Goal: Information Seeking & Learning: Learn about a topic

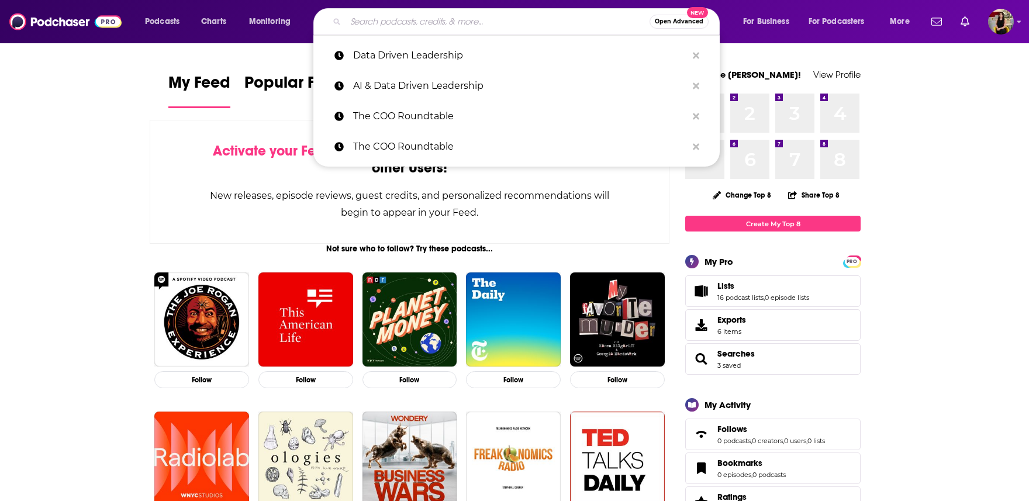
click at [434, 15] on input "Search podcasts, credits, & more..." at bounding box center [497, 21] width 304 height 19
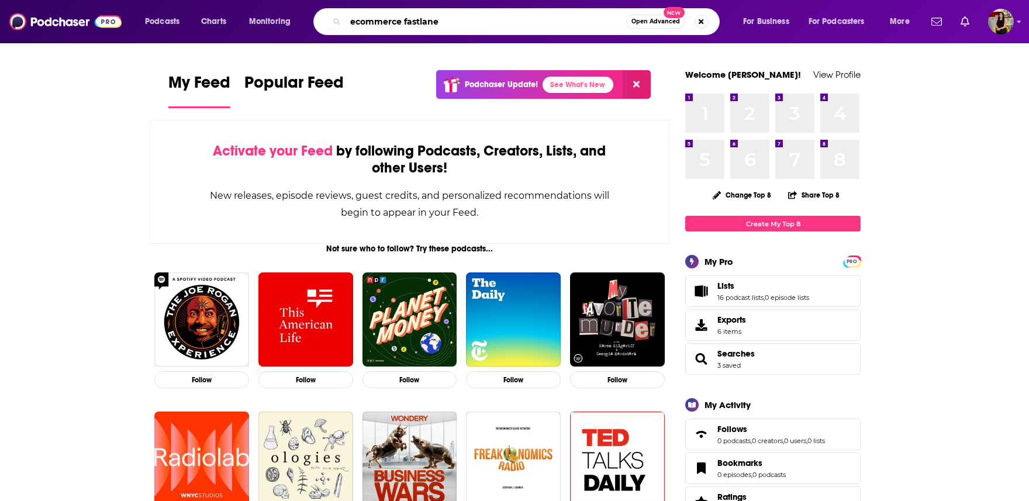
type input "ecommerce fastlane"
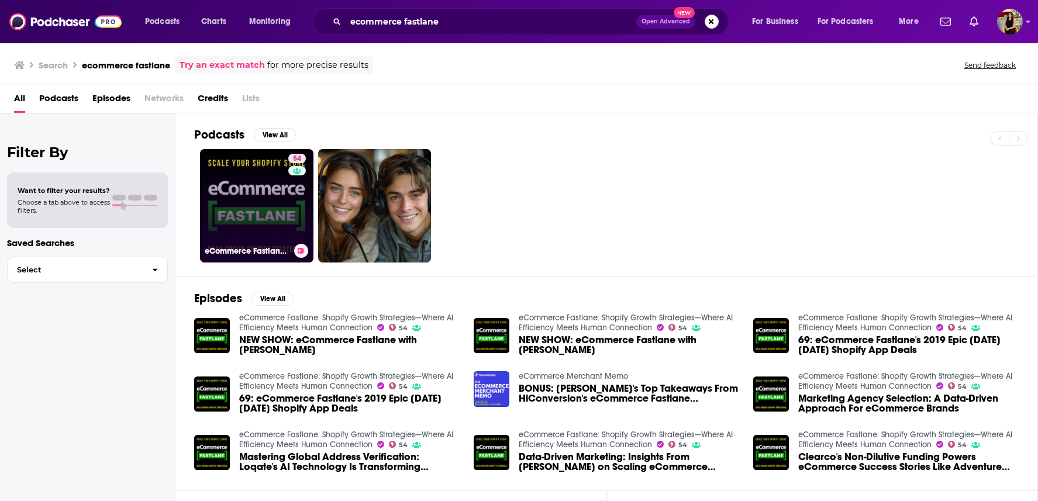
click at [233, 202] on link "54 eCommerce Fastlane: Shopify Growth Strategies—Where AI Efficiency Meets Huma…" at bounding box center [256, 205] width 113 height 113
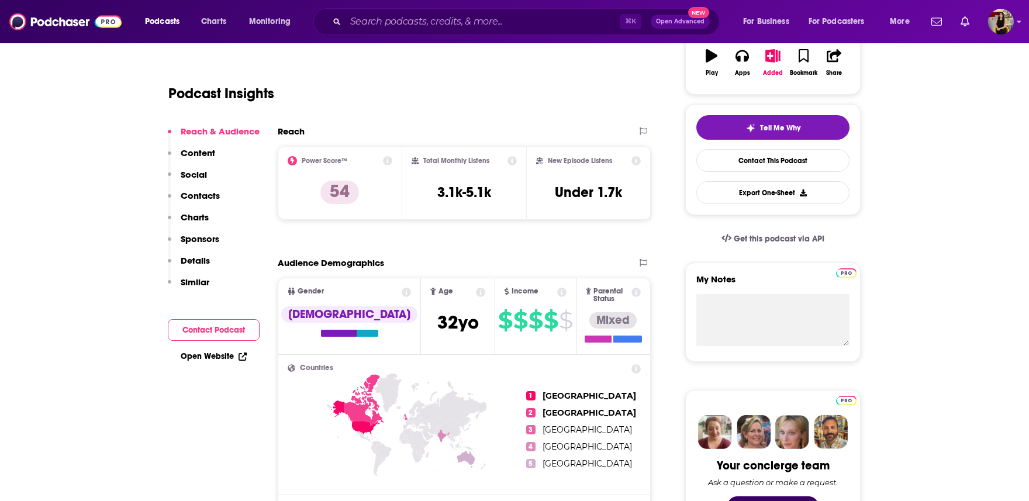
scroll to position [114, 0]
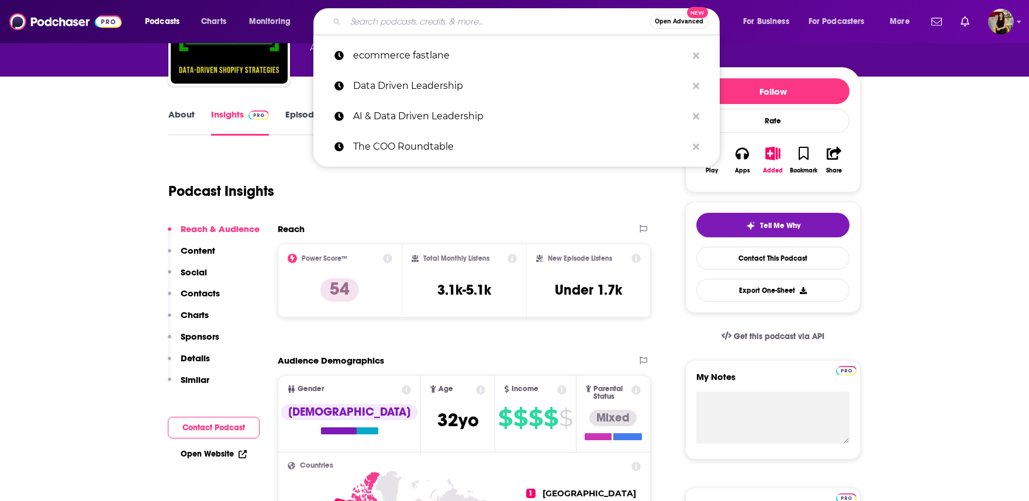
click at [415, 25] on input "Search podcasts, credits, & more..." at bounding box center [497, 21] width 304 height 19
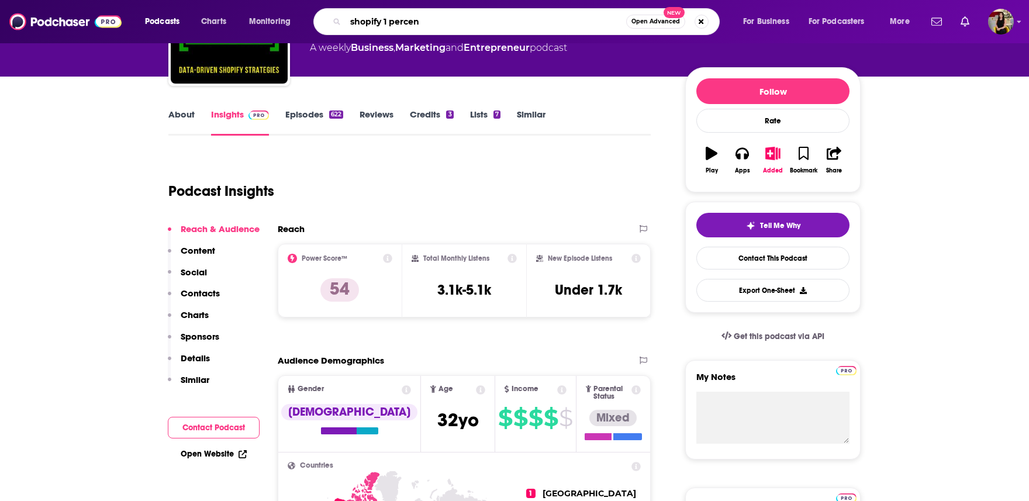
type input "shopify 1 percent"
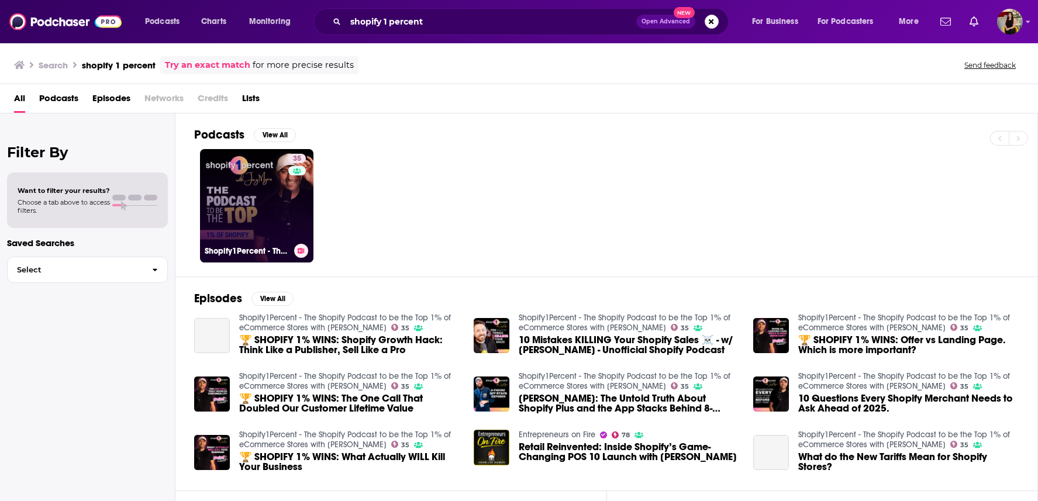
click at [249, 202] on link "35 Shopify1Percent - The Shopify Podcast to be the Top 1% of eCommerce Stores w…" at bounding box center [256, 205] width 113 height 113
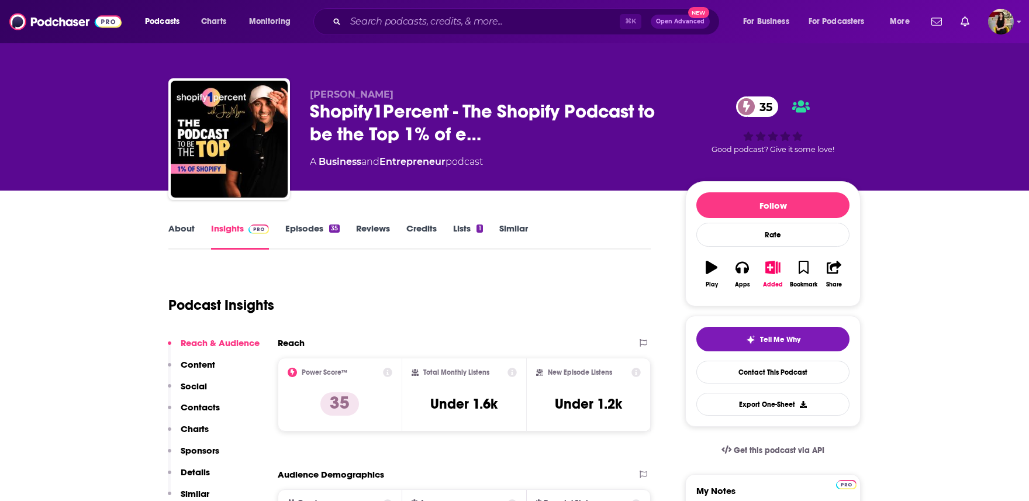
click at [182, 231] on link "About" at bounding box center [181, 236] width 26 height 27
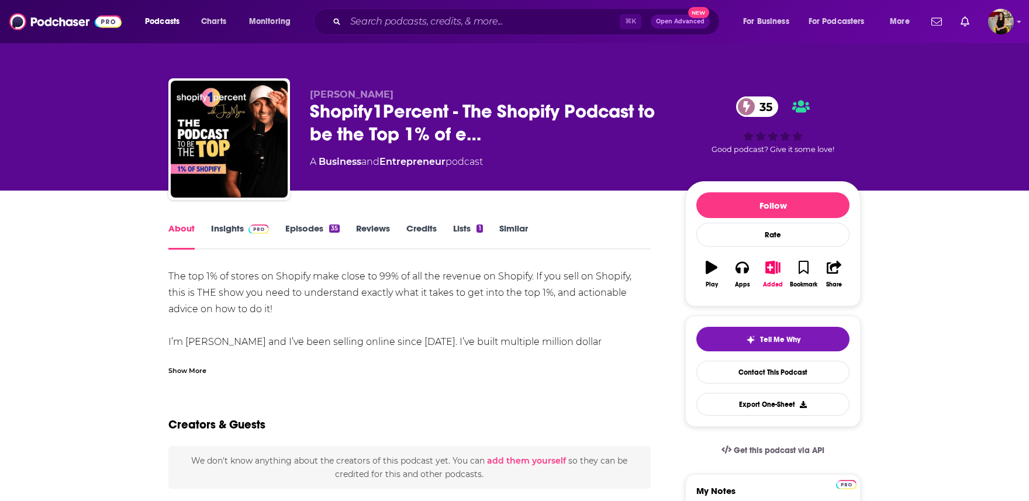
click at [192, 372] on div "Show More" at bounding box center [187, 369] width 38 height 11
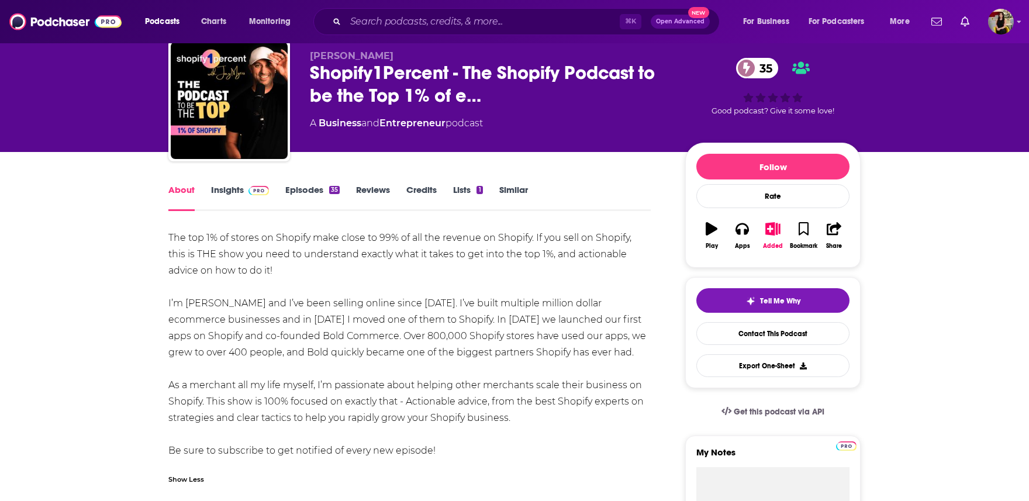
scroll to position [95, 0]
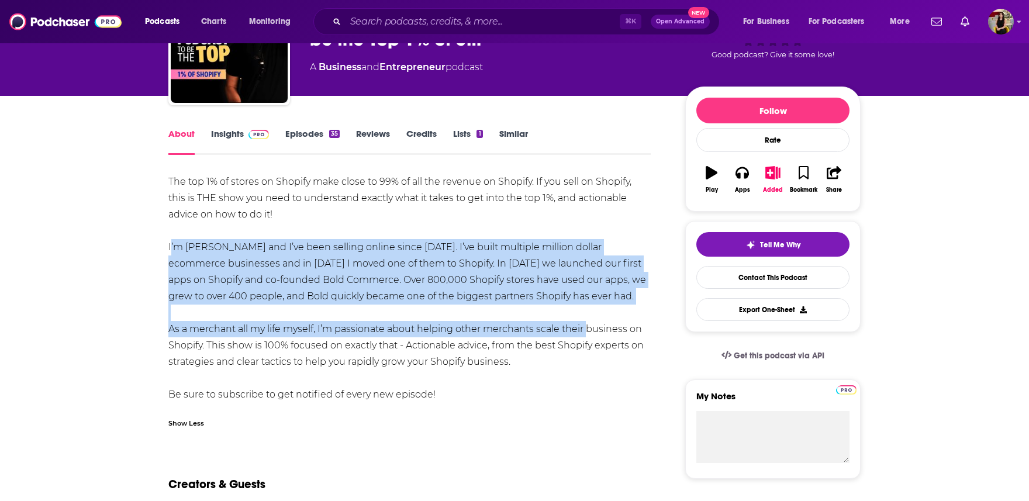
drag, startPoint x: 170, startPoint y: 246, endPoint x: 582, endPoint y: 324, distance: 419.6
click at [582, 324] on div "The top 1% of stores on Shopify make close to 99% of all the revenue on Shopify…" at bounding box center [409, 288] width 482 height 229
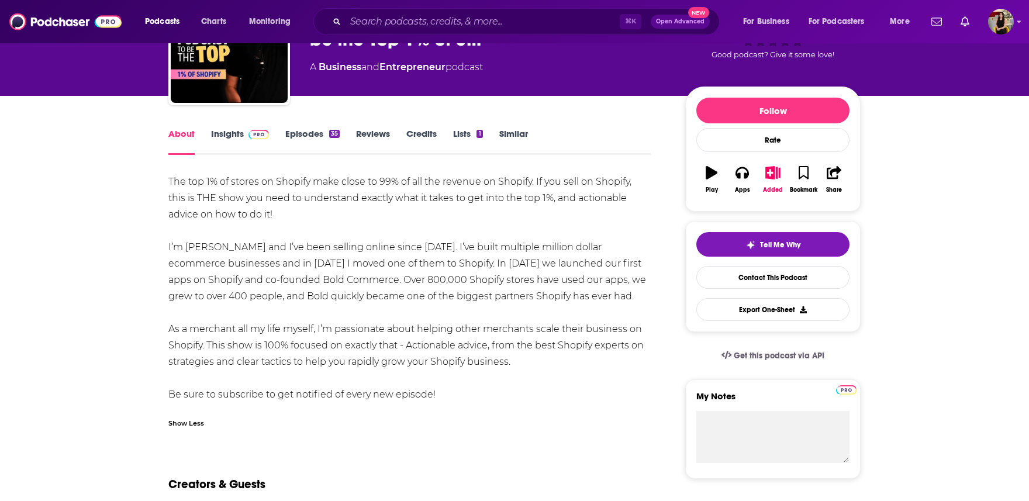
click at [600, 371] on div "The top 1% of stores on Shopify make close to 99% of all the revenue on Shopify…" at bounding box center [409, 288] width 482 height 229
drag, startPoint x: 491, startPoint y: 368, endPoint x: 154, endPoint y: 174, distance: 388.6
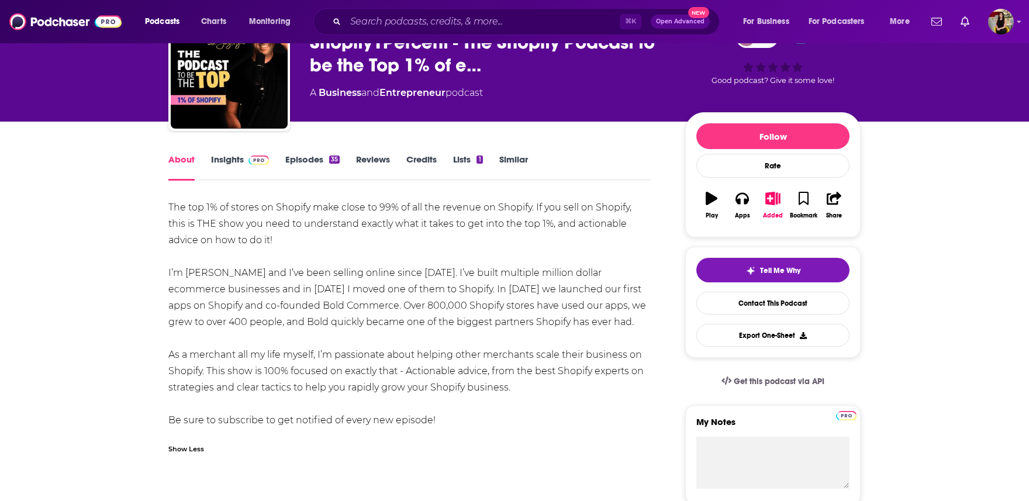
scroll to position [0, 0]
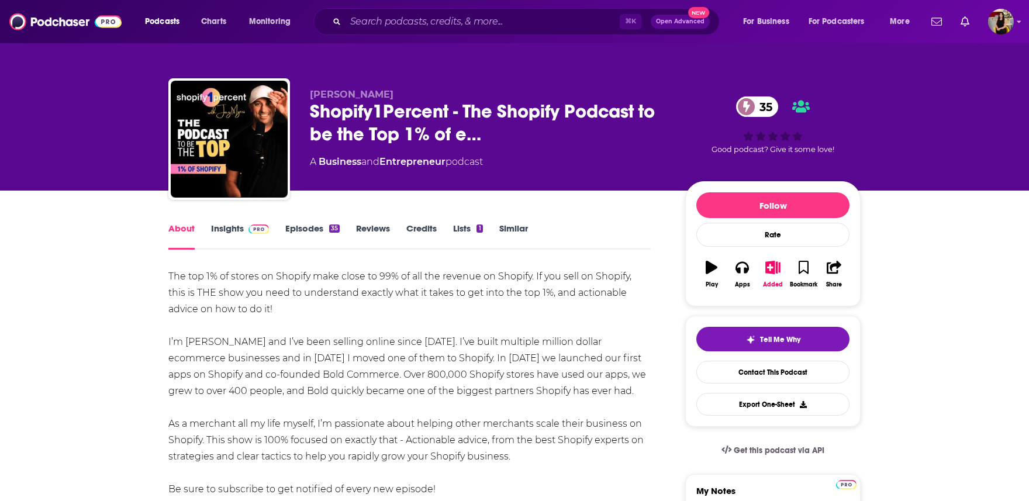
click at [441, 325] on div "The top 1% of stores on Shopify make close to 99% of all the revenue on Shopify…" at bounding box center [409, 382] width 482 height 229
drag, startPoint x: 171, startPoint y: 273, endPoint x: 196, endPoint y: 286, distance: 29.0
click at [196, 286] on div "The top 1% of stores on Shopify make close to 99% of all the revenue on Shopify…" at bounding box center [409, 382] width 482 height 229
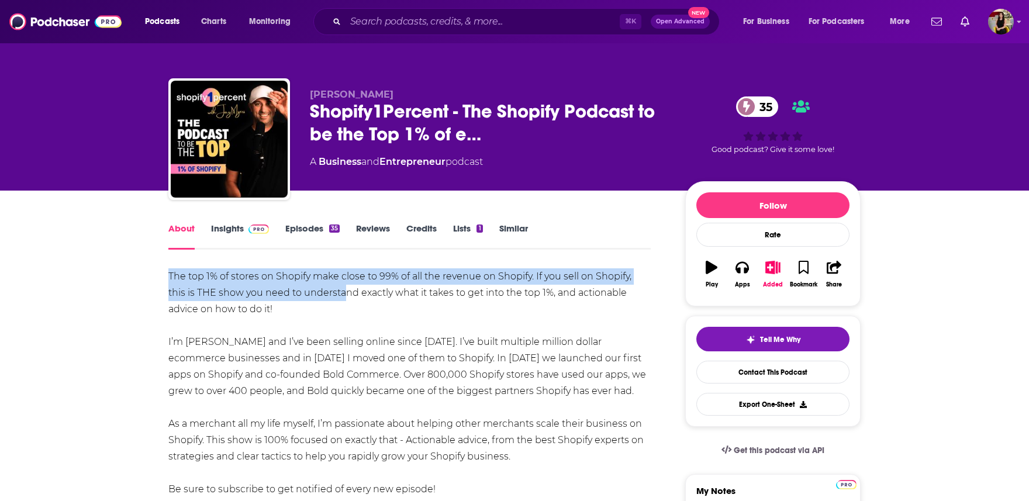
drag, startPoint x: 168, startPoint y: 275, endPoint x: 322, endPoint y: 297, distance: 155.8
click at [321, 298] on div "The top 1% of stores on Shopify make close to 99% of all the revenue on Shopify…" at bounding box center [409, 382] width 482 height 229
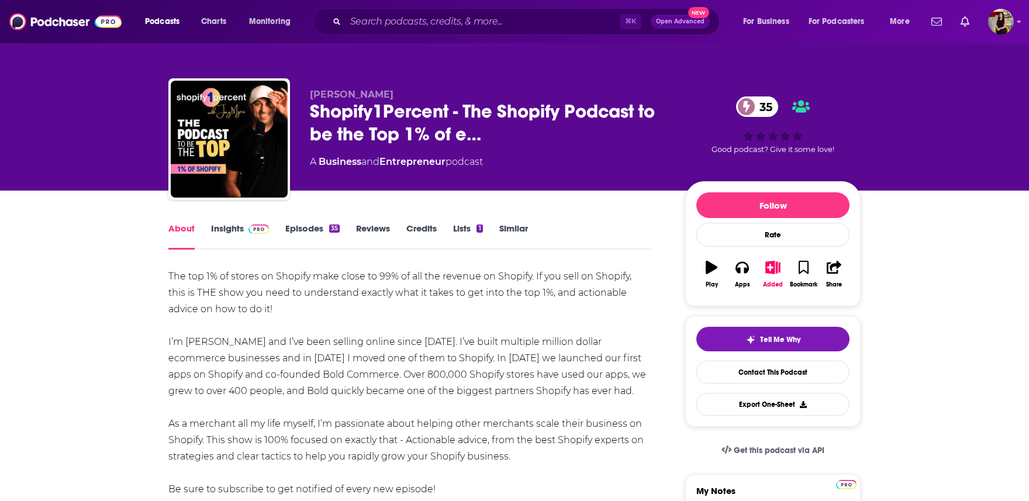
click at [260, 313] on div "The top 1% of stores on Shopify make close to 99% of all the revenue on Shopify…" at bounding box center [409, 382] width 482 height 229
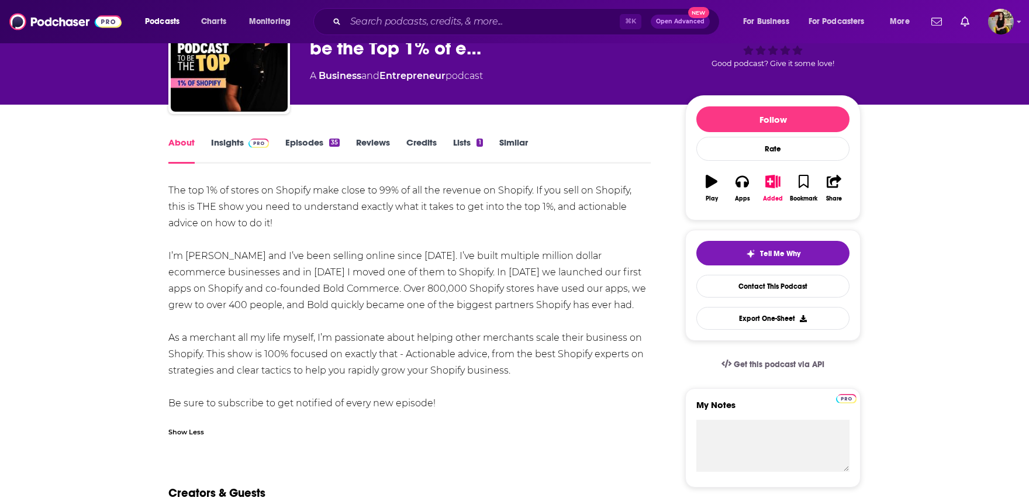
scroll to position [85, 0]
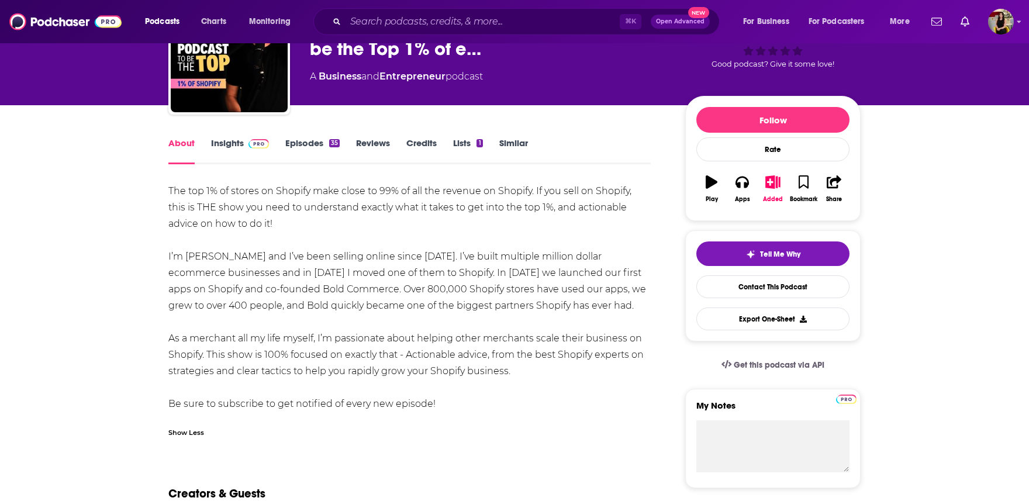
click at [234, 141] on link "Insights" at bounding box center [240, 150] width 58 height 27
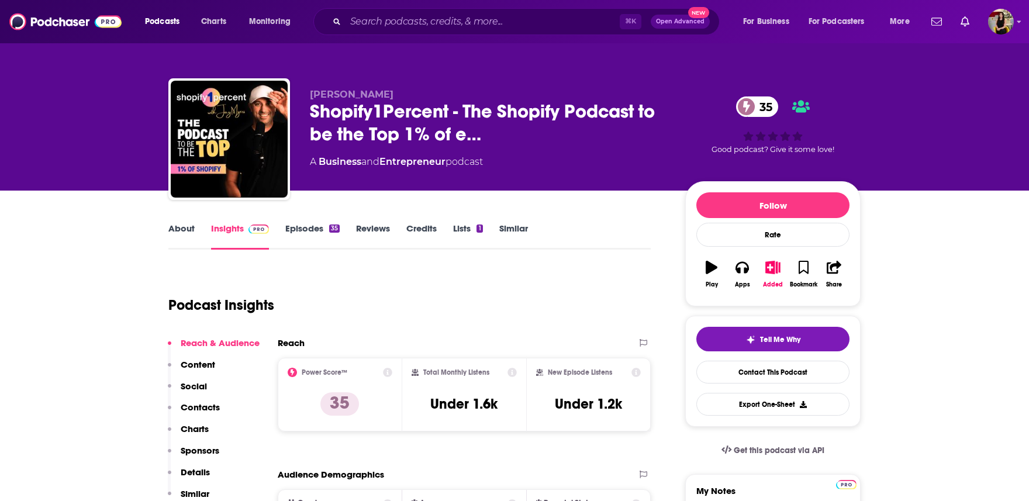
click at [176, 232] on link "About" at bounding box center [181, 236] width 26 height 27
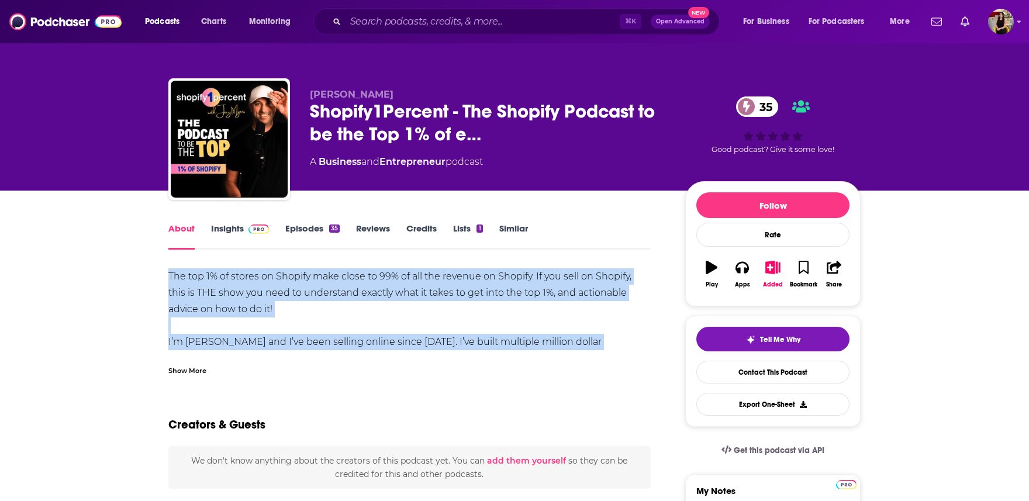
drag, startPoint x: 167, startPoint y: 275, endPoint x: 233, endPoint y: 361, distance: 108.8
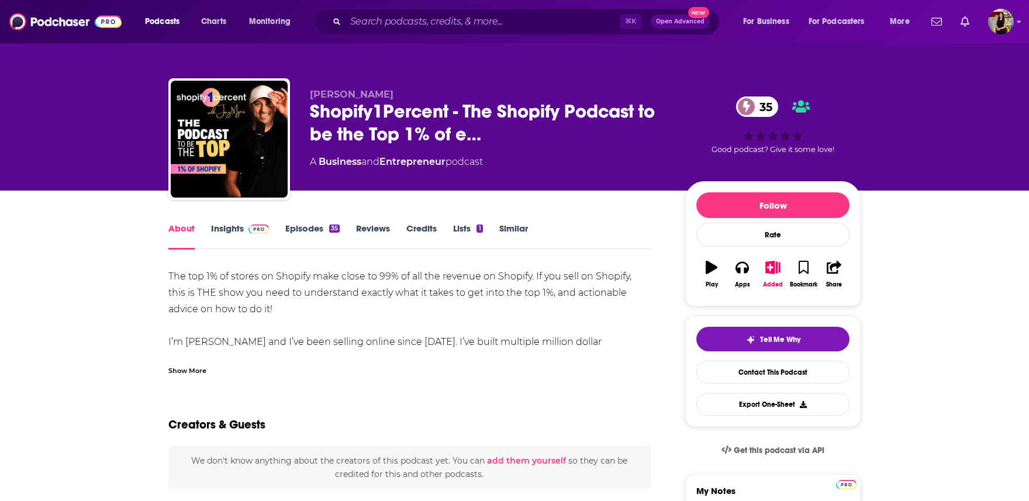
click at [212, 368] on div "Show More" at bounding box center [409, 366] width 482 height 20
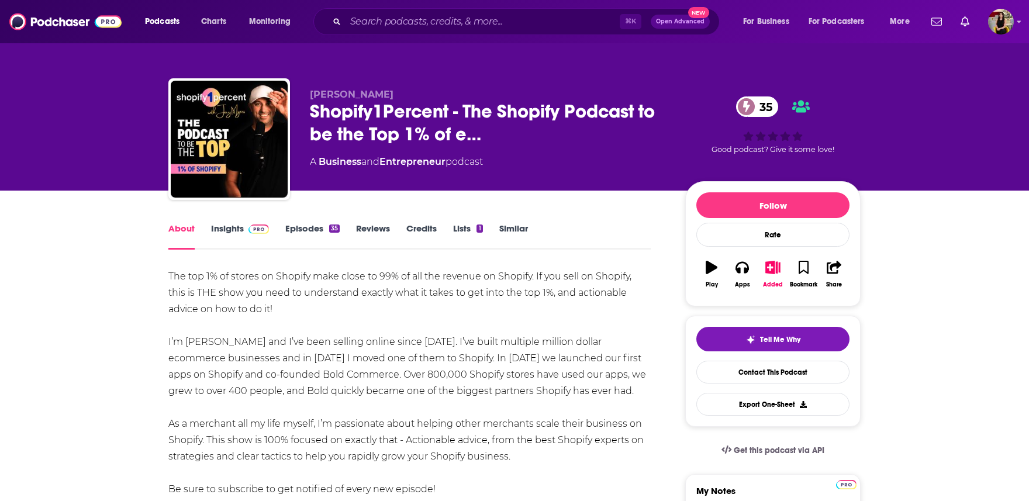
click at [217, 231] on link "Insights" at bounding box center [240, 236] width 58 height 27
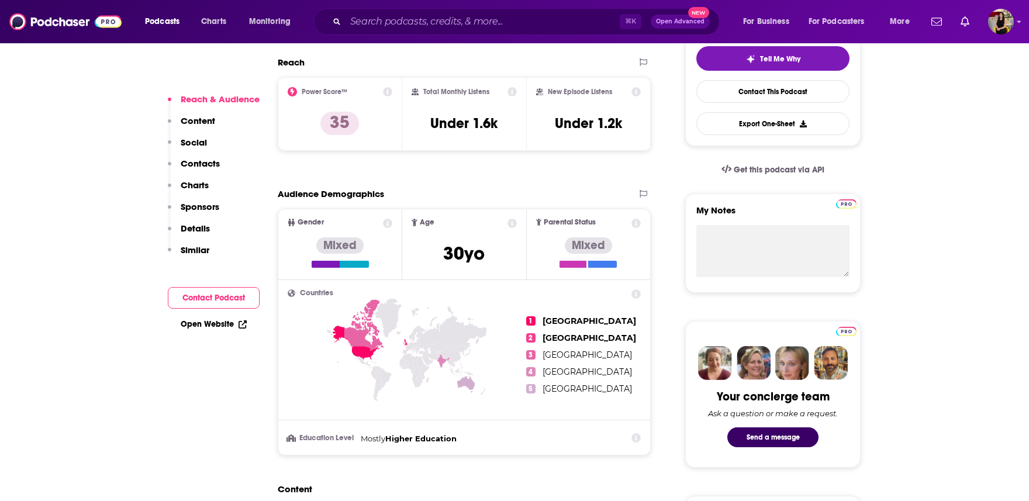
scroll to position [117, 0]
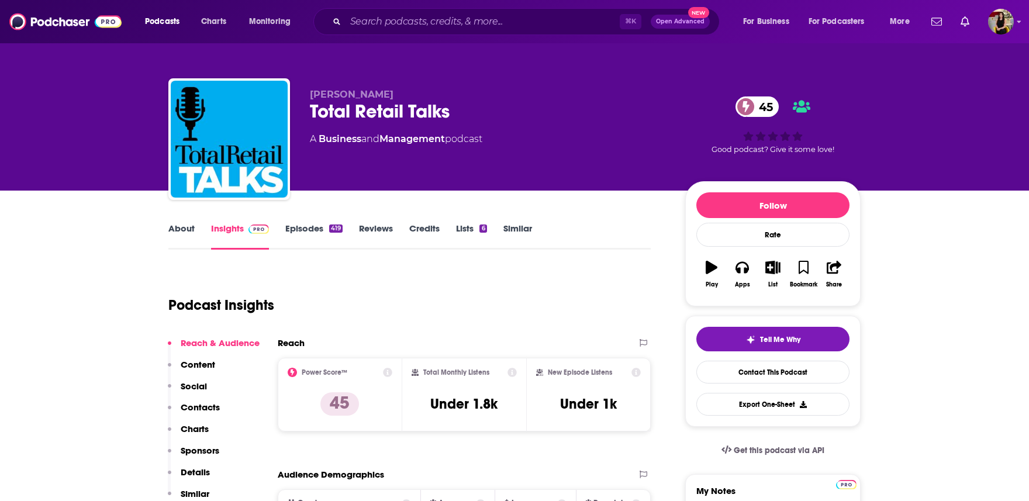
click at [188, 224] on link "About" at bounding box center [181, 236] width 26 height 27
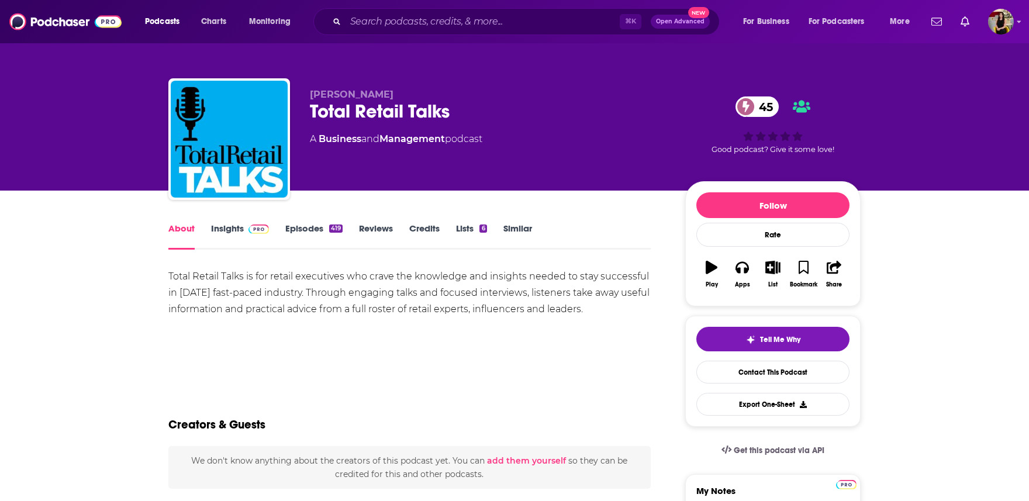
drag, startPoint x: 167, startPoint y: 274, endPoint x: 682, endPoint y: 319, distance: 517.0
click at [631, 321] on div "Total Retail Talks is for retail executives who crave the knowledge and insight…" at bounding box center [409, 309] width 482 height 82
click at [211, 226] on link "Insights" at bounding box center [240, 236] width 58 height 27
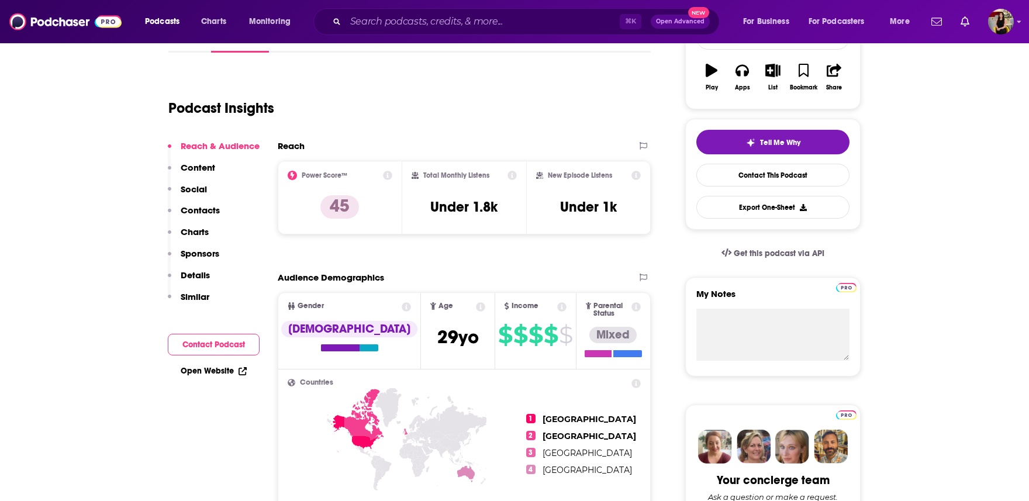
scroll to position [400, 0]
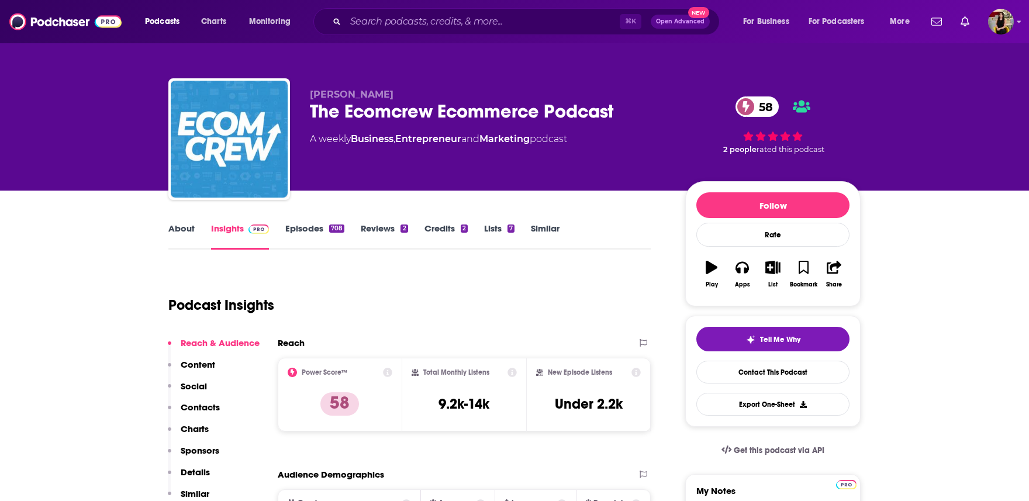
click at [174, 229] on link "About" at bounding box center [181, 236] width 26 height 27
